Goal: Navigation & Orientation: Find specific page/section

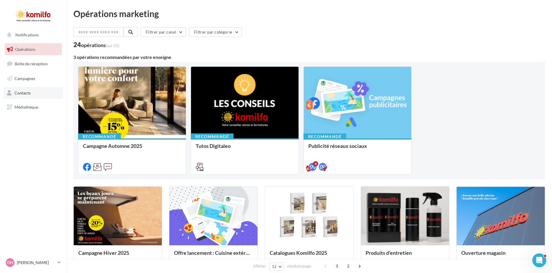
click at [29, 93] on span "Contacts" at bounding box center [22, 92] width 16 height 5
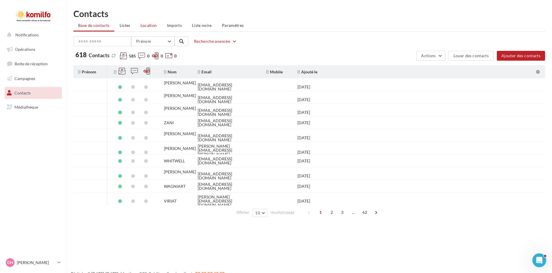
click at [154, 24] on span "Location" at bounding box center [149, 25] width 16 height 5
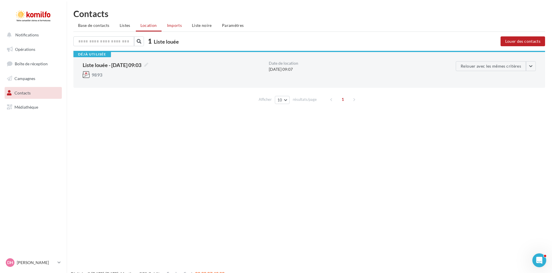
click at [175, 26] on span "Imports" at bounding box center [174, 25] width 15 height 5
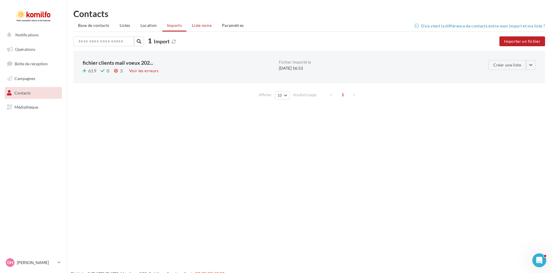
click at [202, 26] on span "Liste noire" at bounding box center [202, 25] width 20 height 5
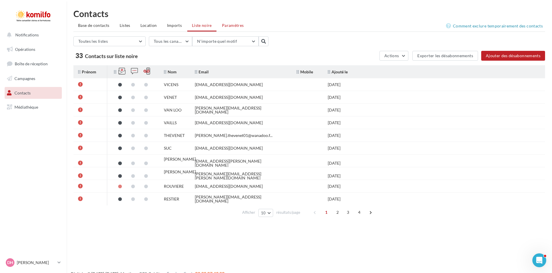
click at [230, 25] on span "Paramètres" at bounding box center [233, 25] width 22 height 5
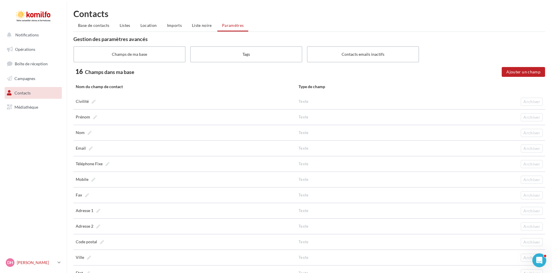
click at [36, 261] on p "[PERSON_NAME]" at bounding box center [36, 263] width 38 height 6
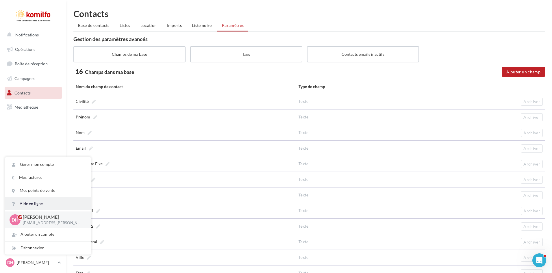
click at [35, 204] on link "Aide en ligne" at bounding box center [48, 204] width 86 height 13
click at [27, 51] on span "Opérations" at bounding box center [25, 49] width 20 height 5
